Goal: Task Accomplishment & Management: Manage account settings

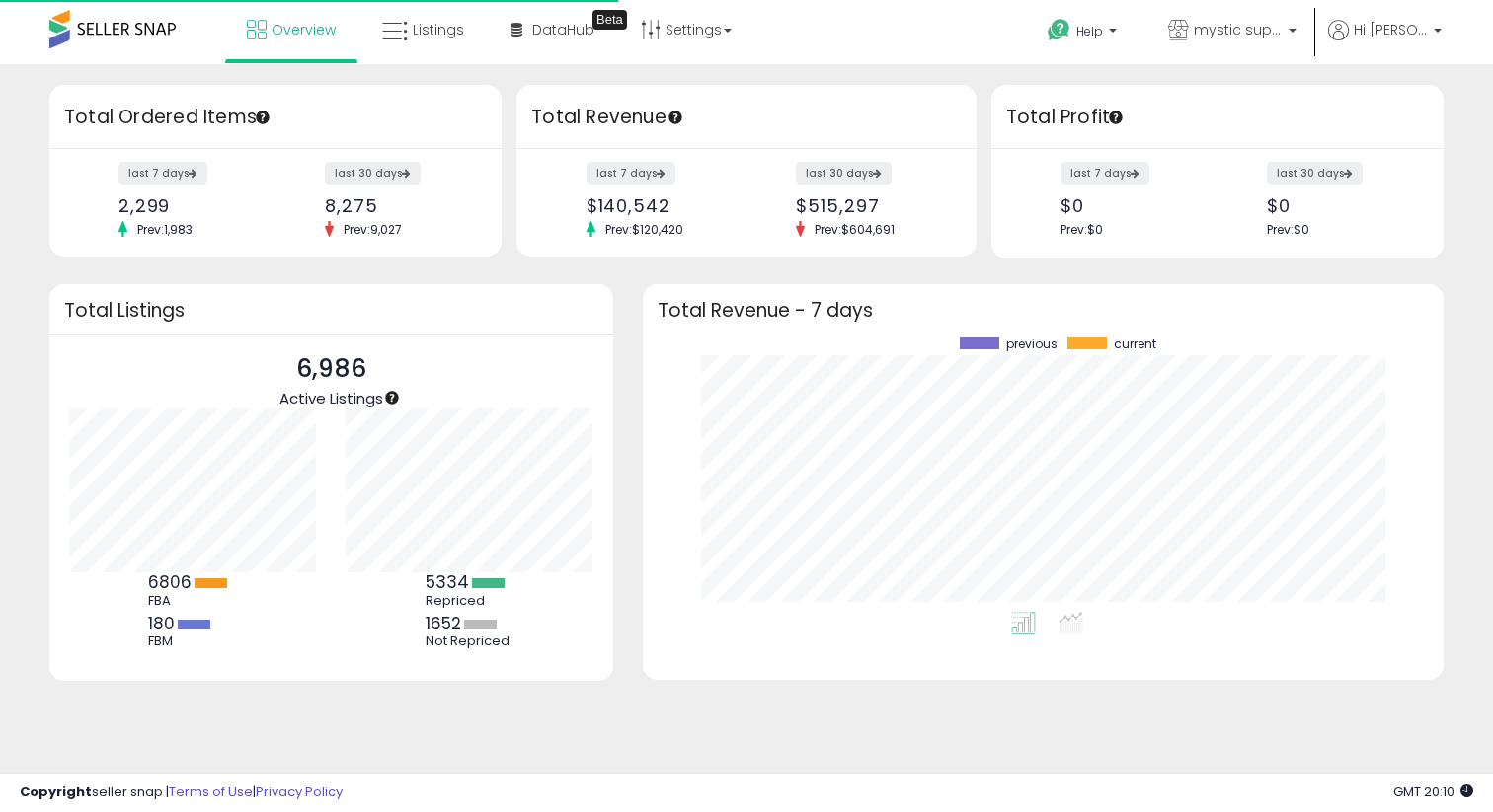
scroll to position [274, 761]
click at [445, 33] on span "Listings" at bounding box center [439, 30] width 52 height 20
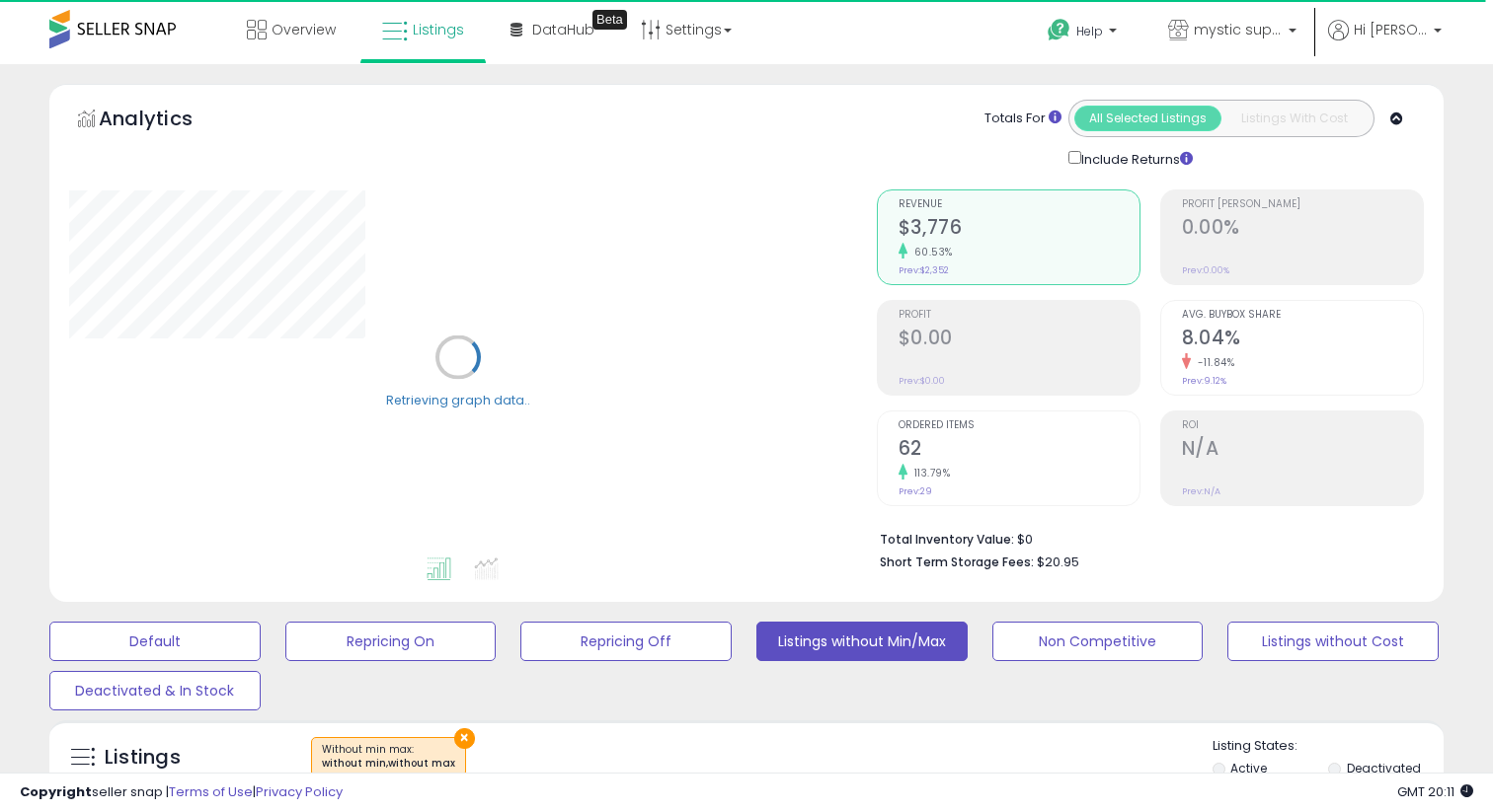
scroll to position [578, 0]
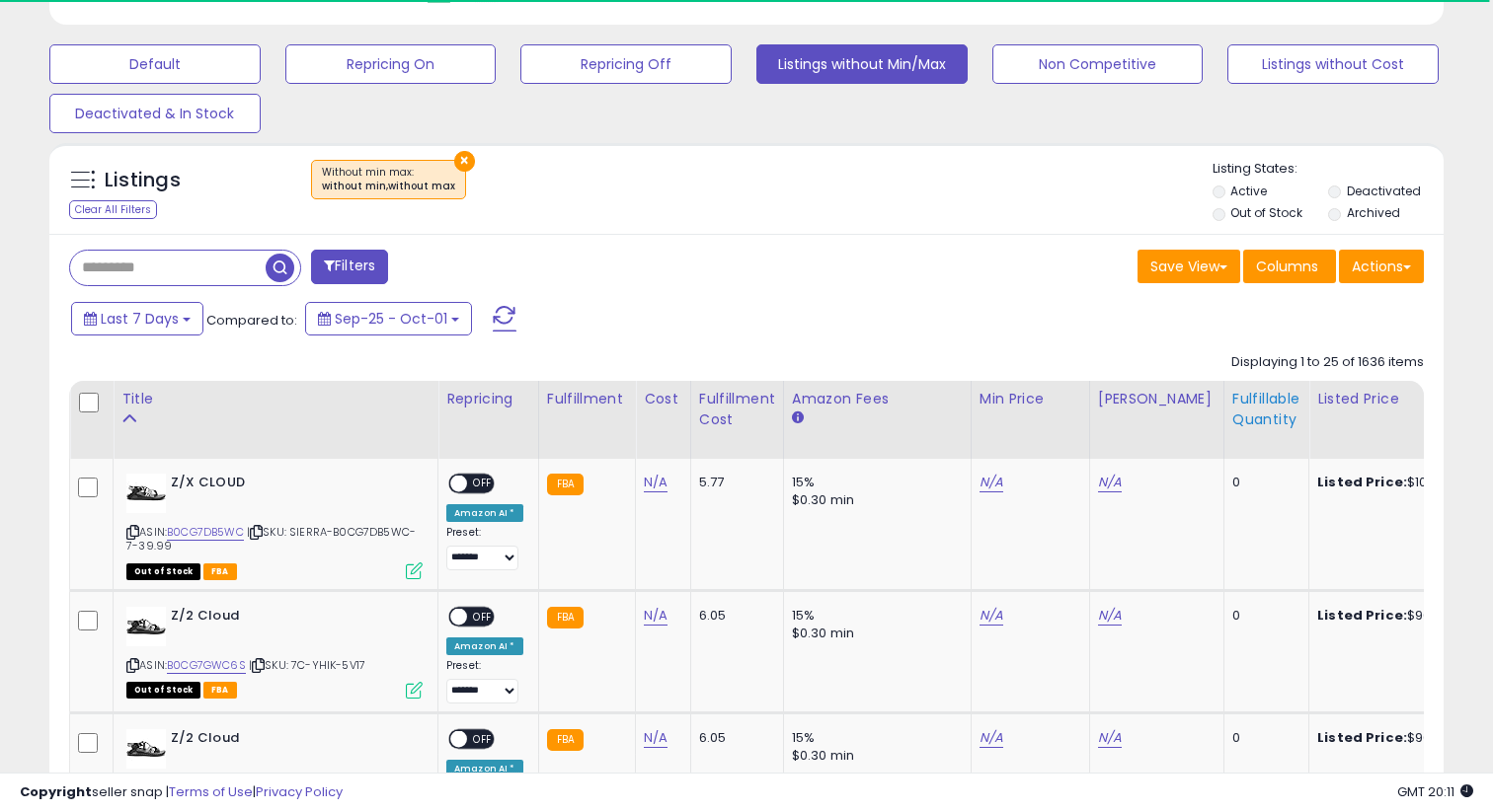
click at [1266, 406] on div "Fulfillable Quantity" at bounding box center [1267, 409] width 68 height 42
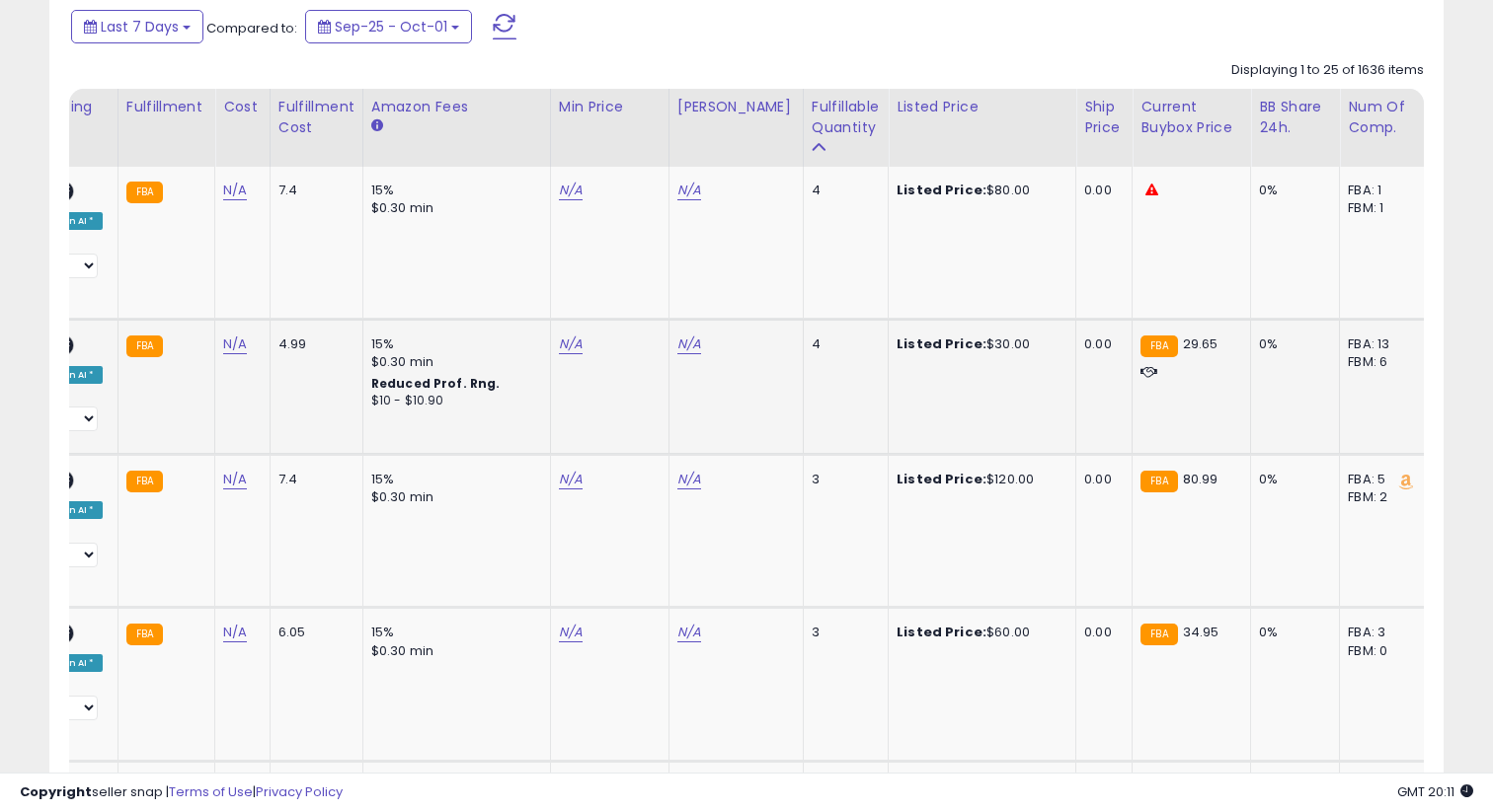
scroll to position [0, 0]
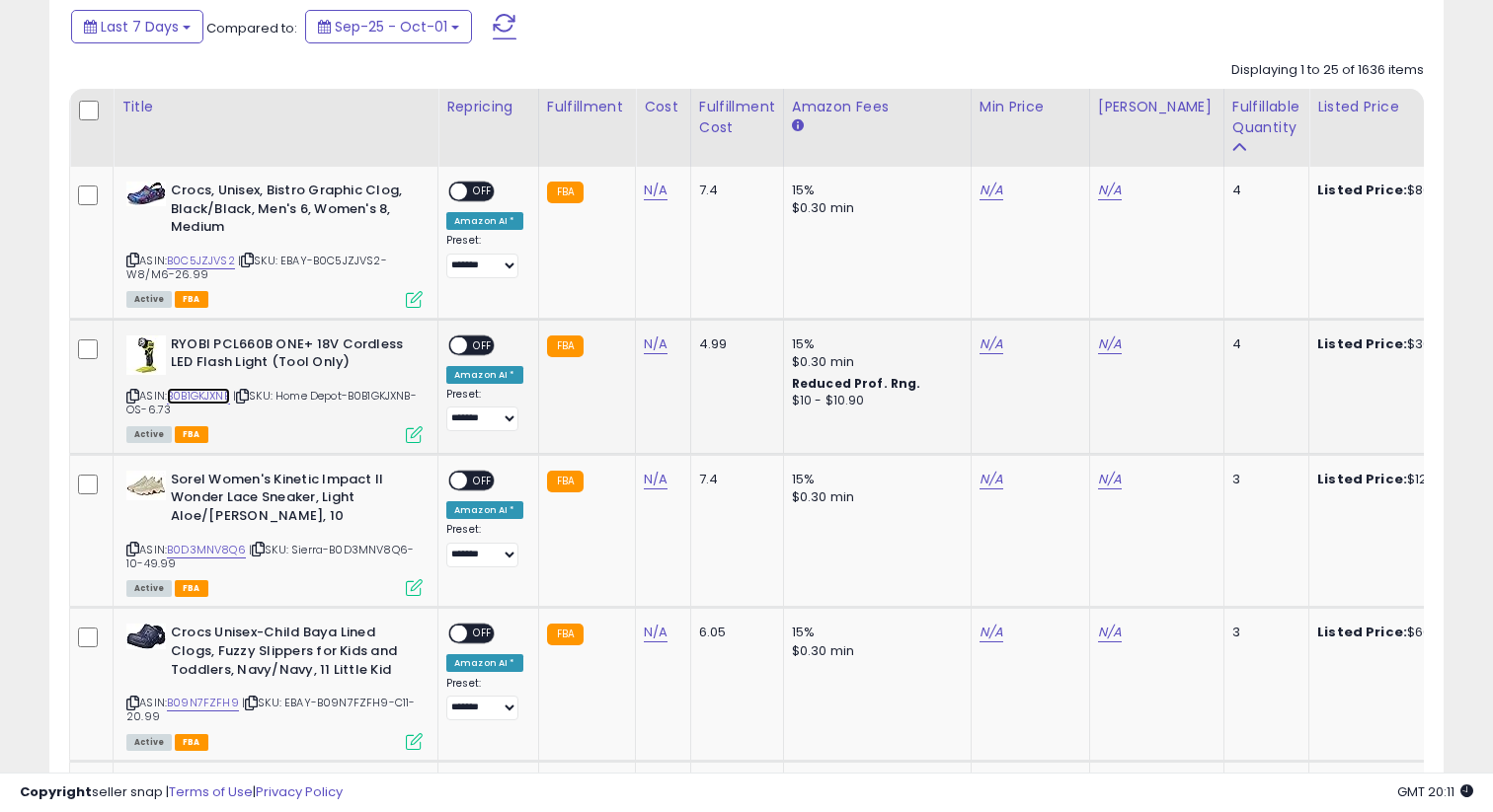
click at [212, 394] on link "B0B1GKJXNB" at bounding box center [197, 396] width 63 height 17
click at [1100, 349] on link "N/A" at bounding box center [1110, 345] width 24 height 20
type input "*****"
click button "submit" at bounding box center [1164, 295] width 34 height 30
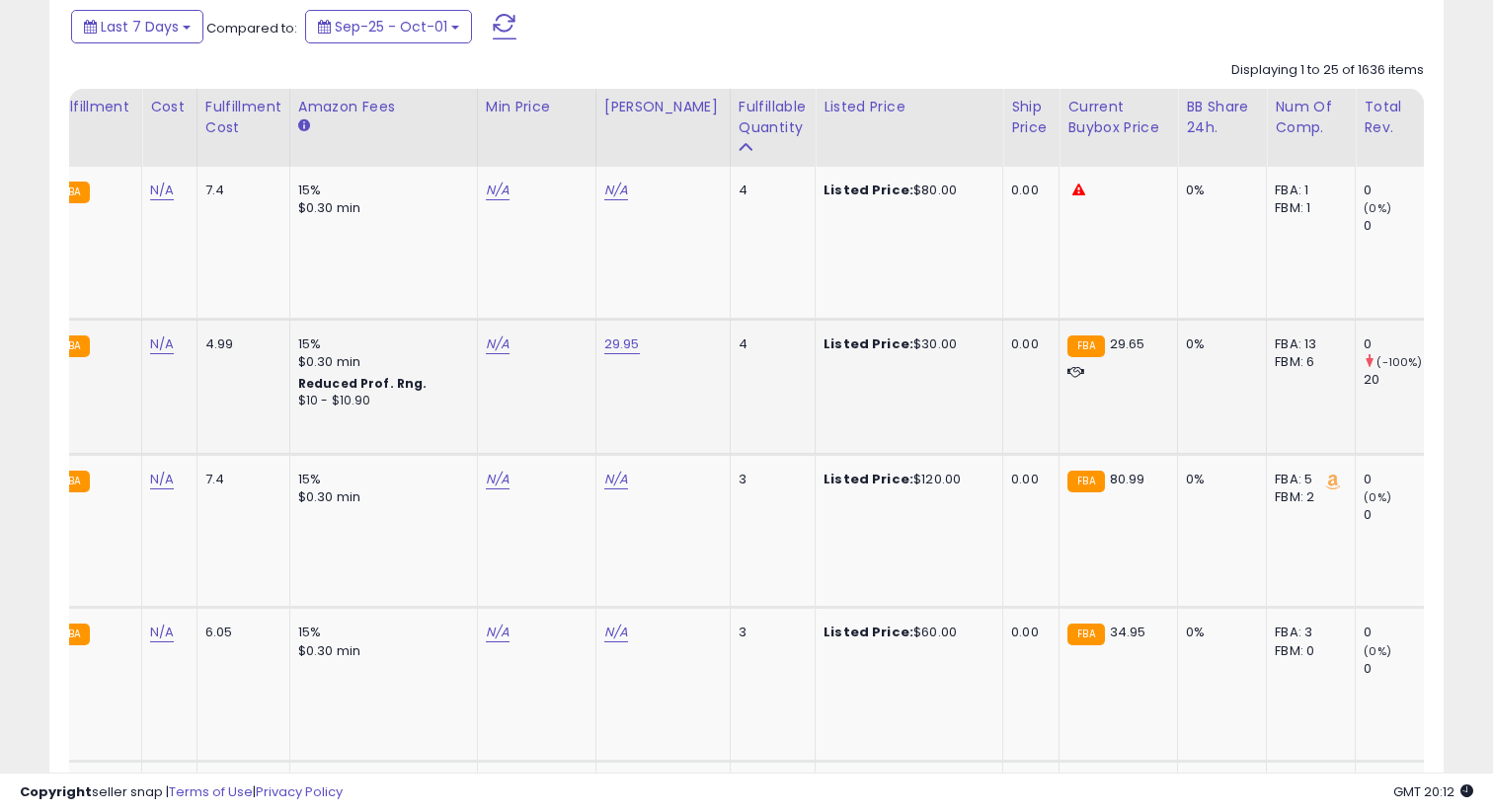
click at [506, 337] on div "N/A" at bounding box center [532, 345] width 95 height 18
click at [494, 341] on link "N/A" at bounding box center [497, 345] width 24 height 20
type input "*****"
click button "submit" at bounding box center [552, 295] width 34 height 30
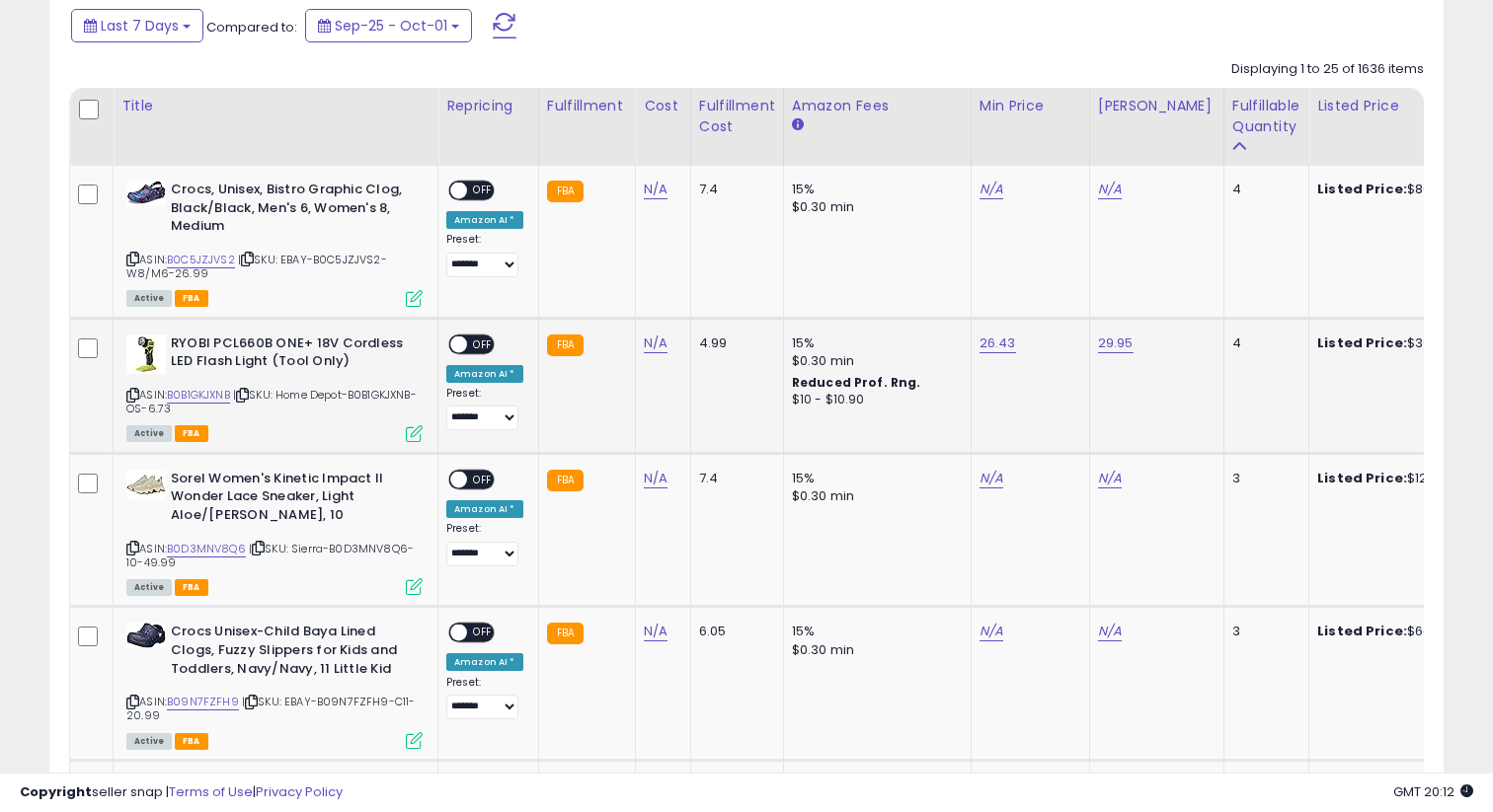
click at [455, 344] on span at bounding box center [458, 344] width 17 height 17
click at [469, 345] on span "OFF" at bounding box center [483, 344] width 32 height 17
click at [217, 262] on link "B0C5JZJVS2" at bounding box center [200, 260] width 68 height 17
click at [999, 193] on div "N/A" at bounding box center [1027, 189] width 95 height 18
click at [992, 193] on link "N/A" at bounding box center [992, 189] width 24 height 20
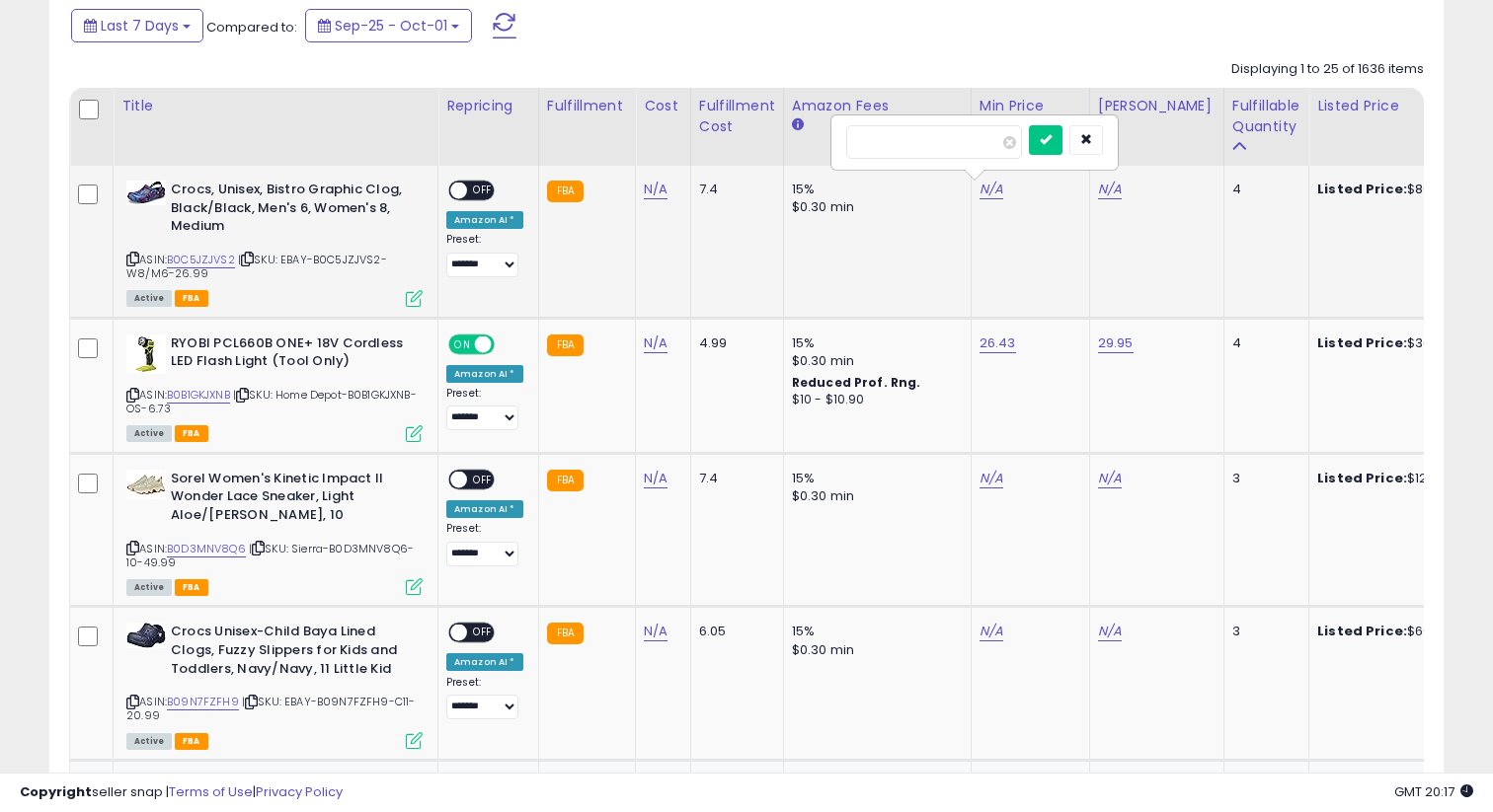
type input "*****"
click button "submit" at bounding box center [1045, 140] width 34 height 30
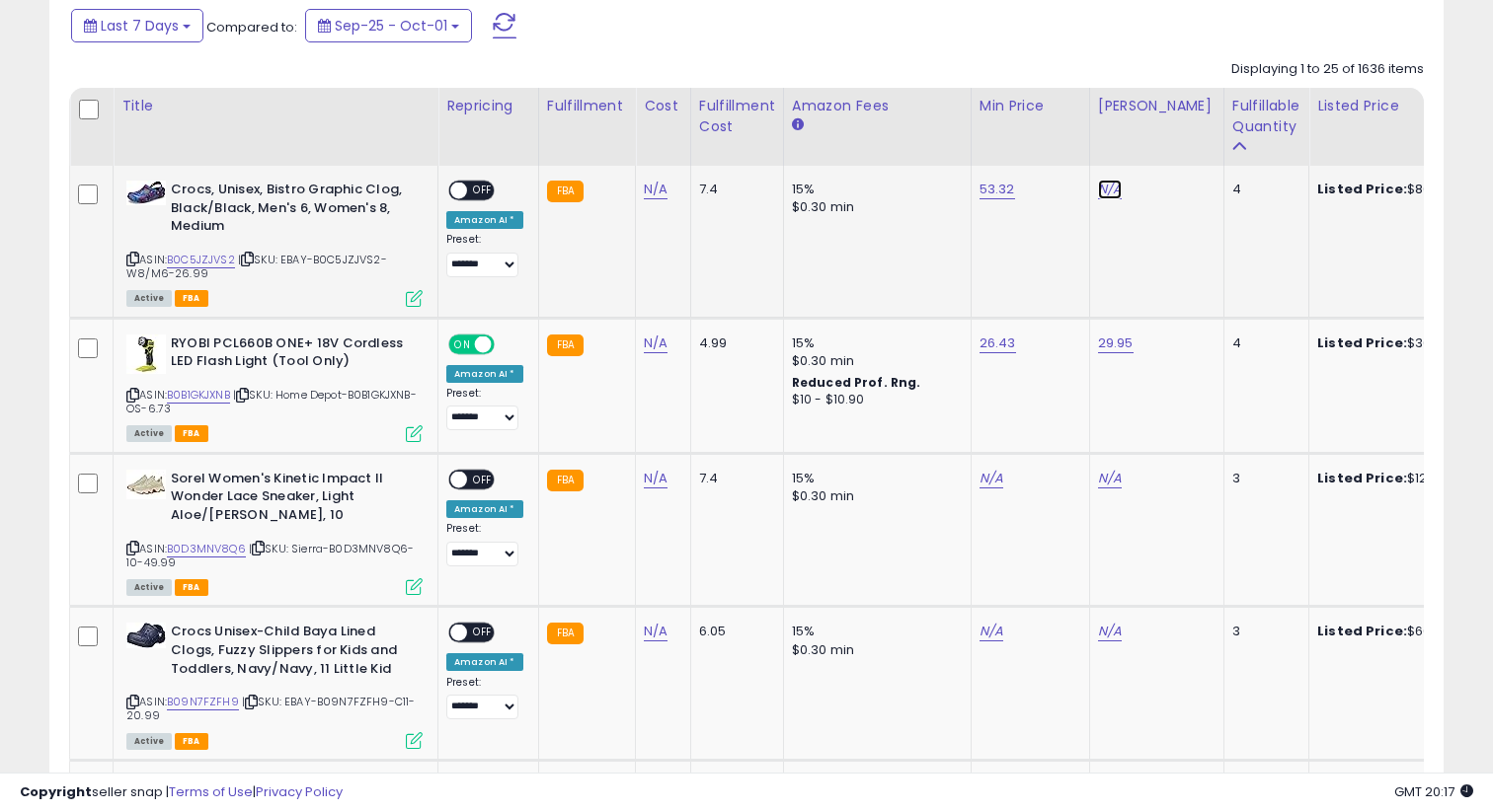
click at [1102, 195] on link "N/A" at bounding box center [1110, 189] width 24 height 20
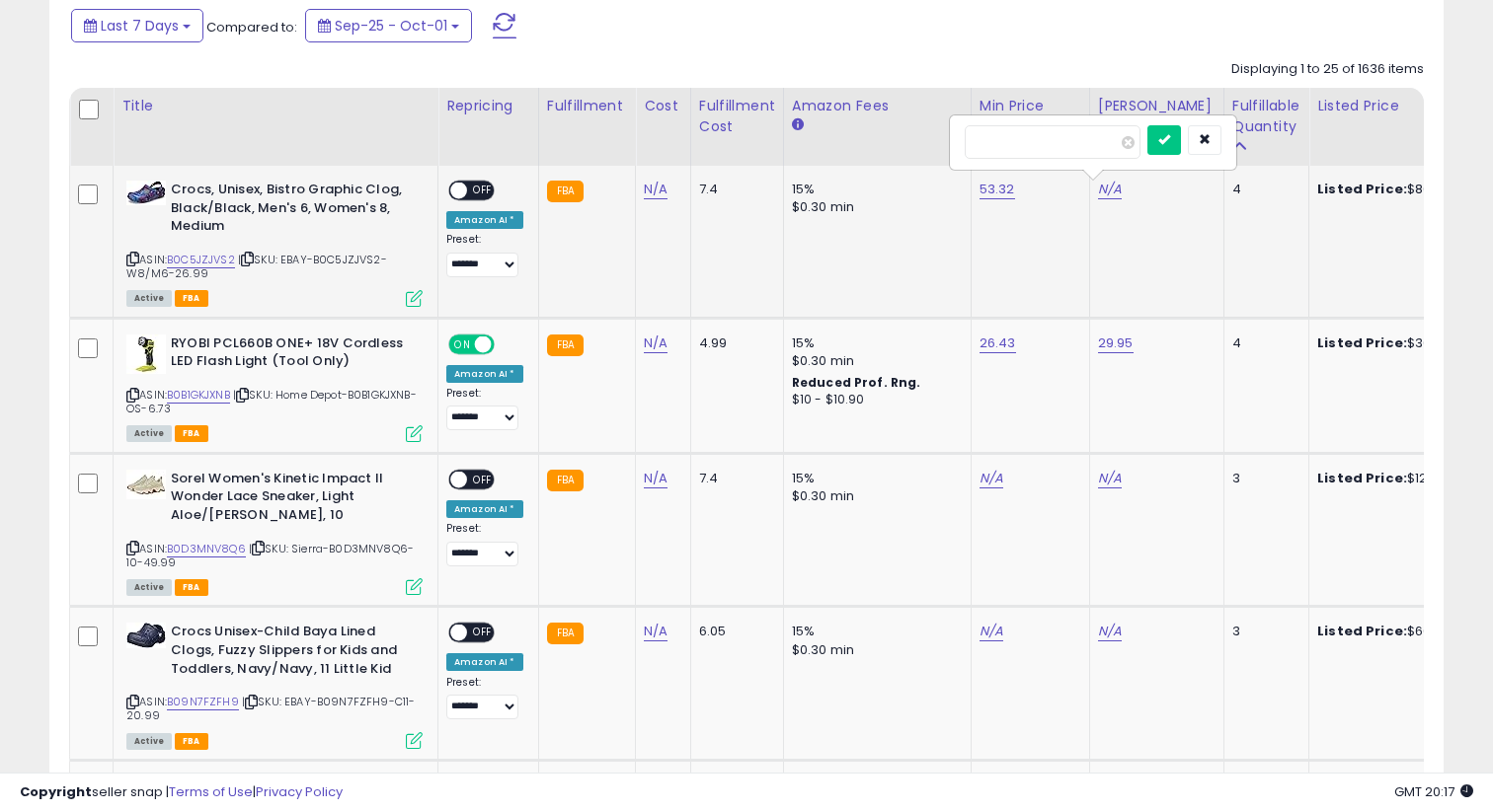
type input "*****"
click button "submit" at bounding box center [1164, 140] width 34 height 30
click at [467, 180] on div "ON OFF" at bounding box center [471, 190] width 47 height 21
click at [486, 190] on span "OFF" at bounding box center [483, 190] width 32 height 17
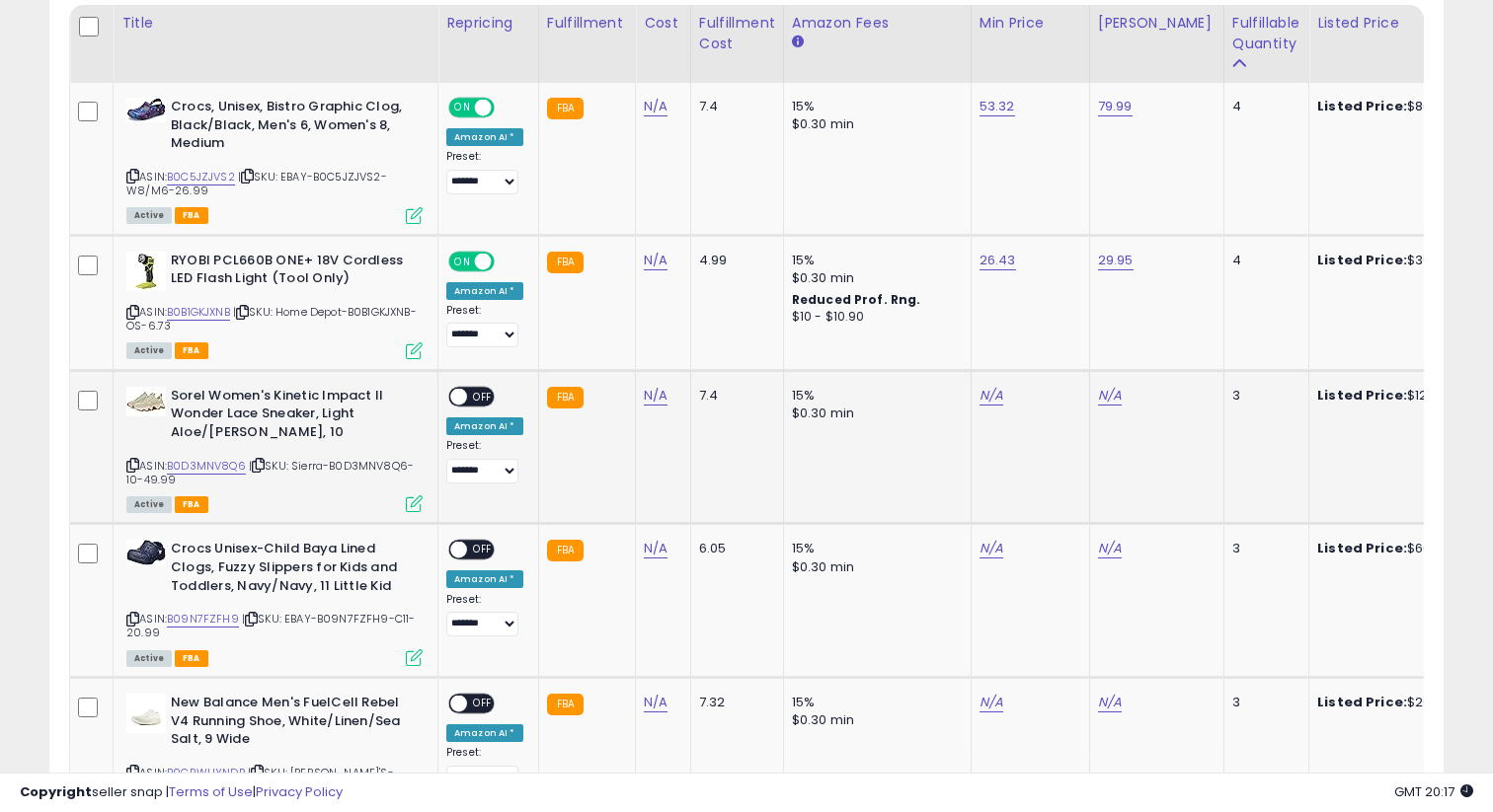
scroll to position [960, 0]
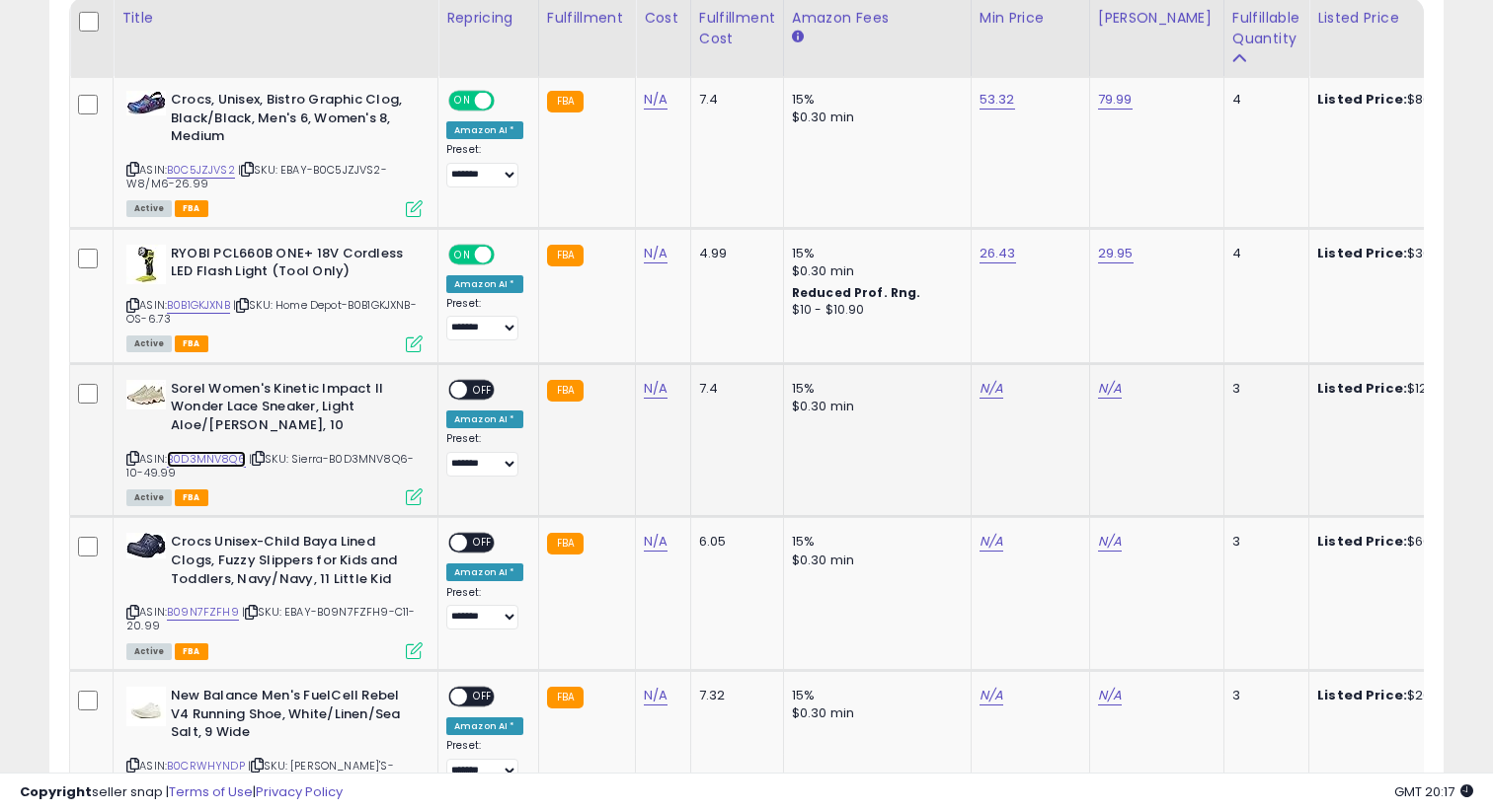
click at [238, 453] on link "B0D3MNV8Q6" at bounding box center [205, 459] width 79 height 17
